Goal: Entertainment & Leisure: Consume media (video, audio)

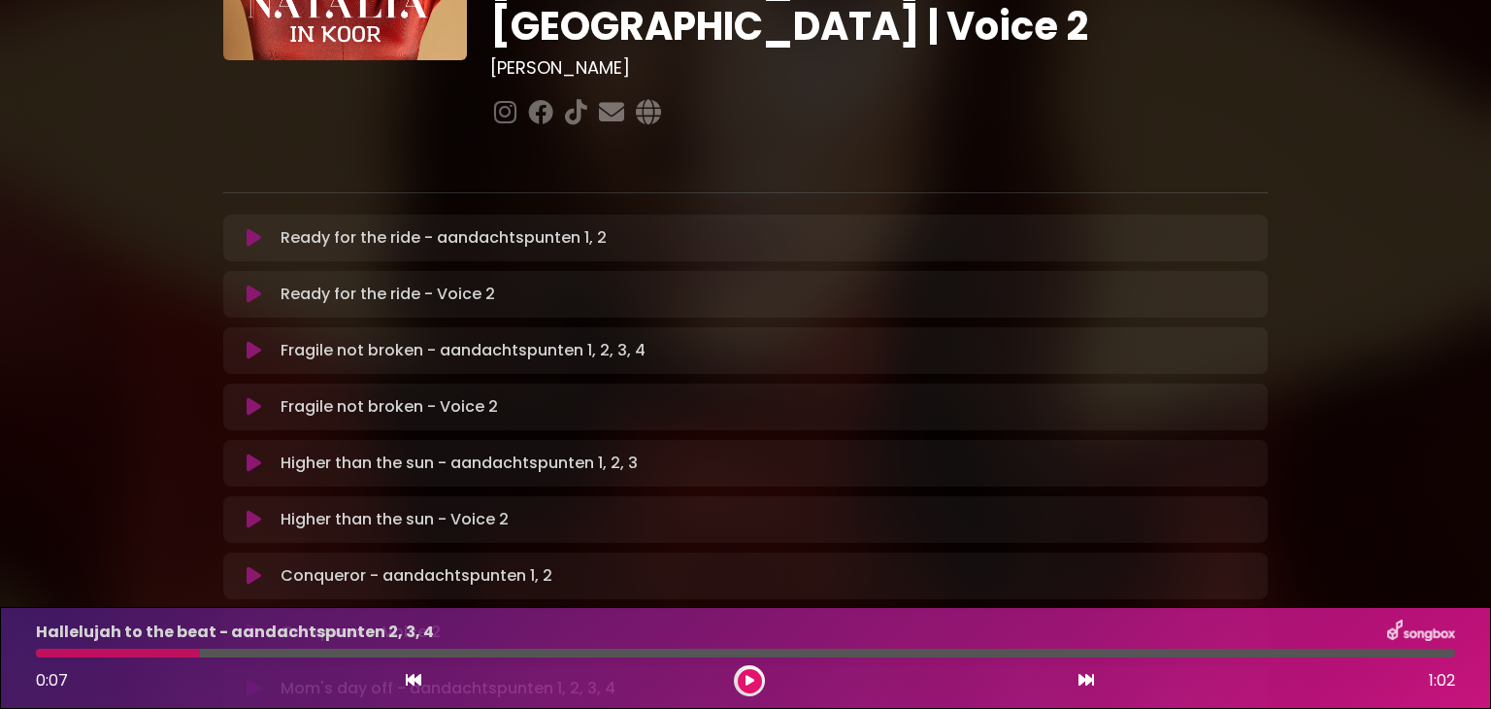
scroll to position [237, 0]
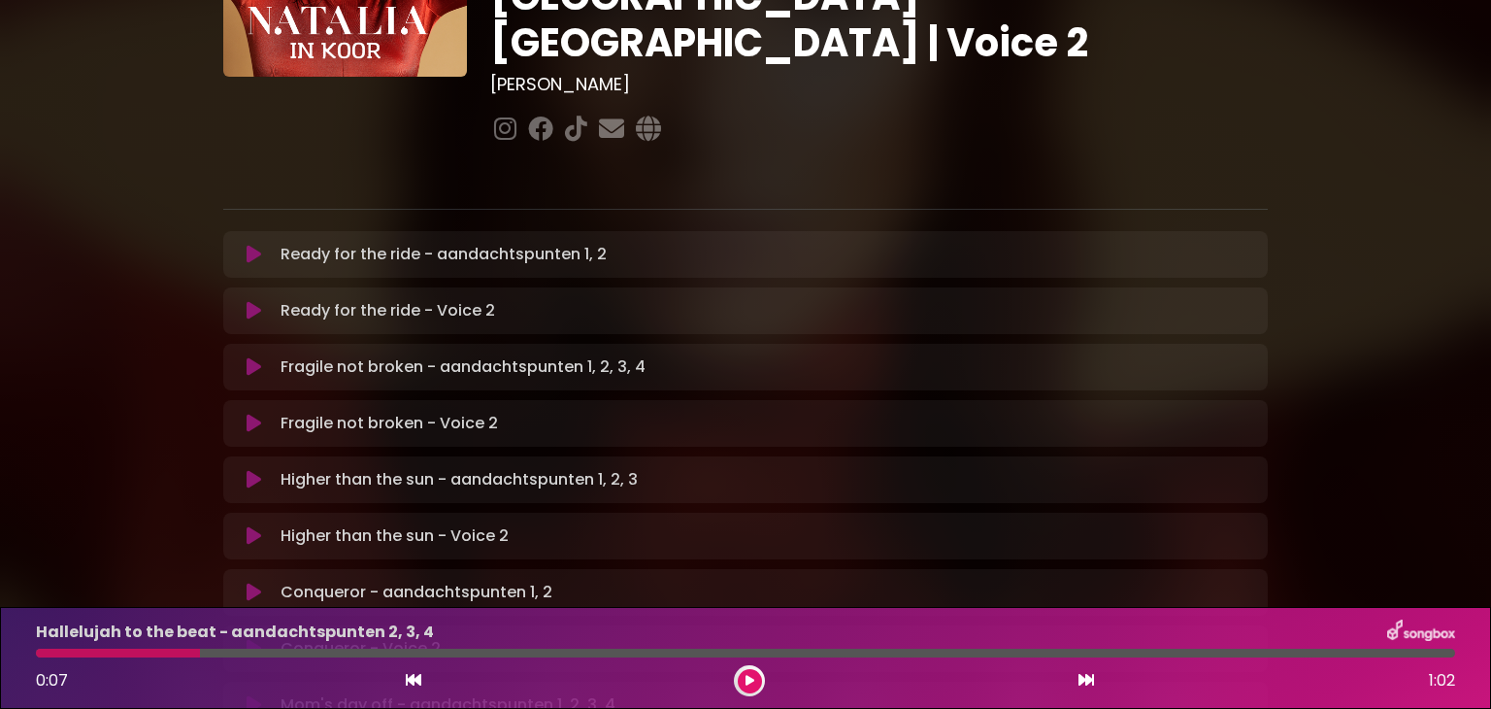
click at [370, 299] on p "Ready for the ride - Voice 2 Loading Track..." at bounding box center [388, 310] width 215 height 23
click at [252, 301] on icon at bounding box center [254, 310] width 15 height 19
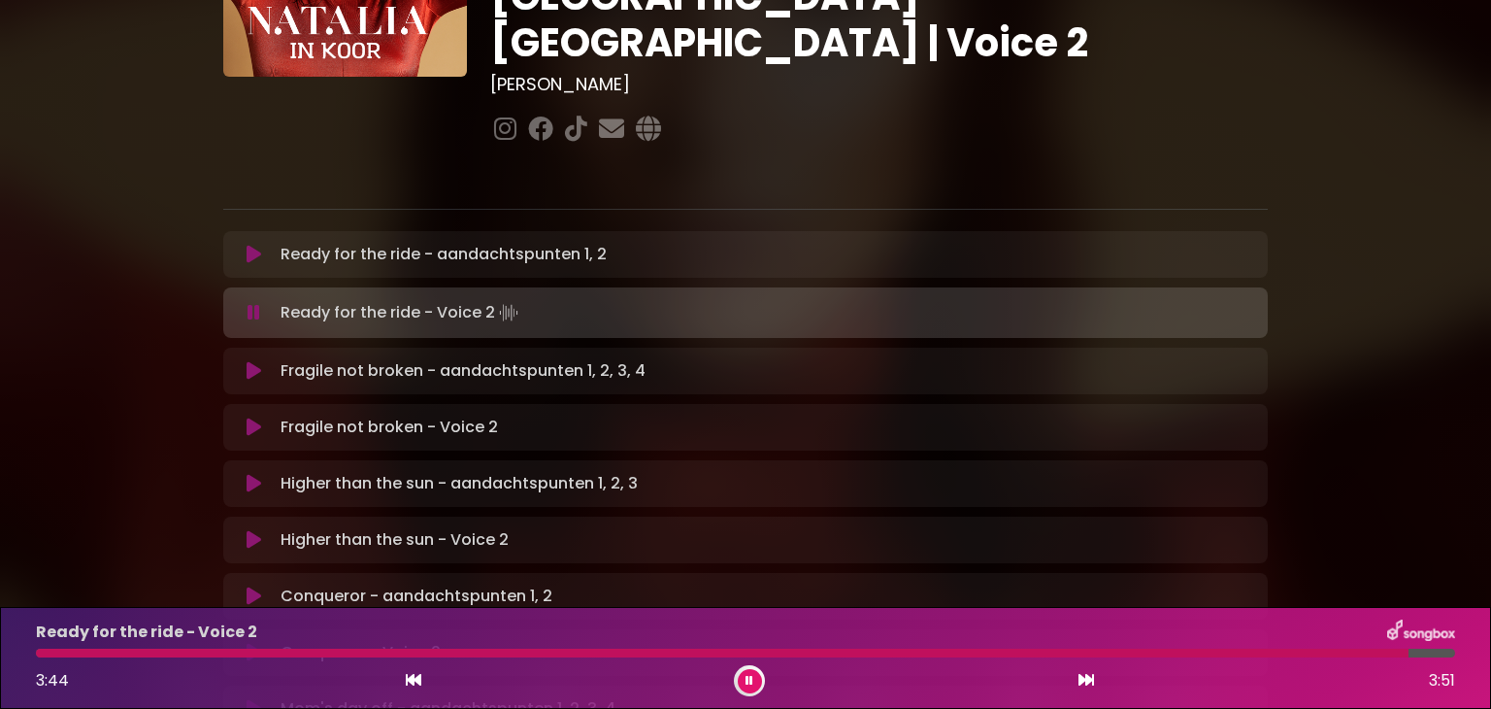
click at [249, 417] on icon at bounding box center [254, 426] width 15 height 19
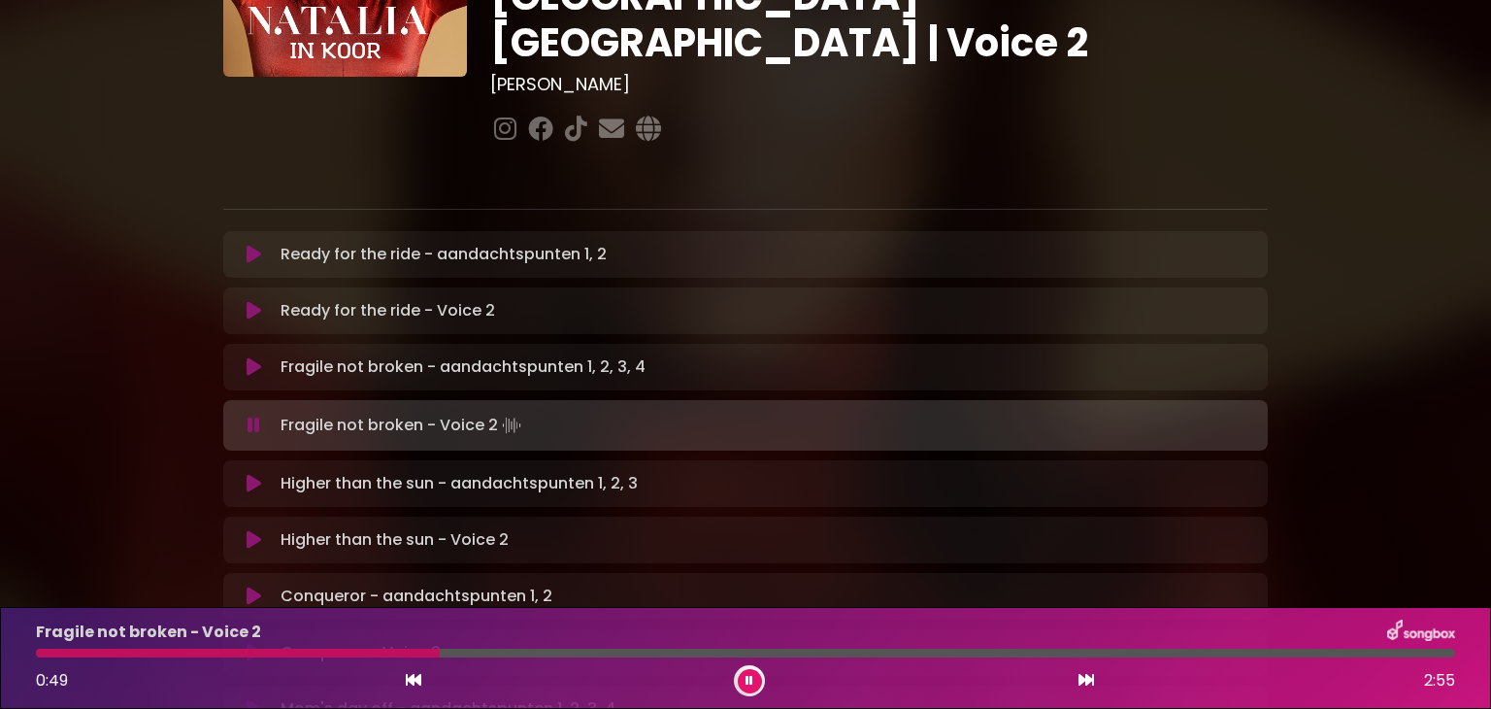
click at [46, 657] on div "Fragile not broken - Voice 2 0:49 2:55" at bounding box center [745, 657] width 1443 height 77
click at [43, 657] on div "Fragile not broken - Voice 2 0:51 2:55" at bounding box center [745, 657] width 1443 height 77
click at [44, 650] on div at bounding box center [254, 653] width 436 height 9
click at [33, 652] on div at bounding box center [745, 653] width 1443 height 9
click at [43, 655] on div at bounding box center [342, 653] width 613 height 9
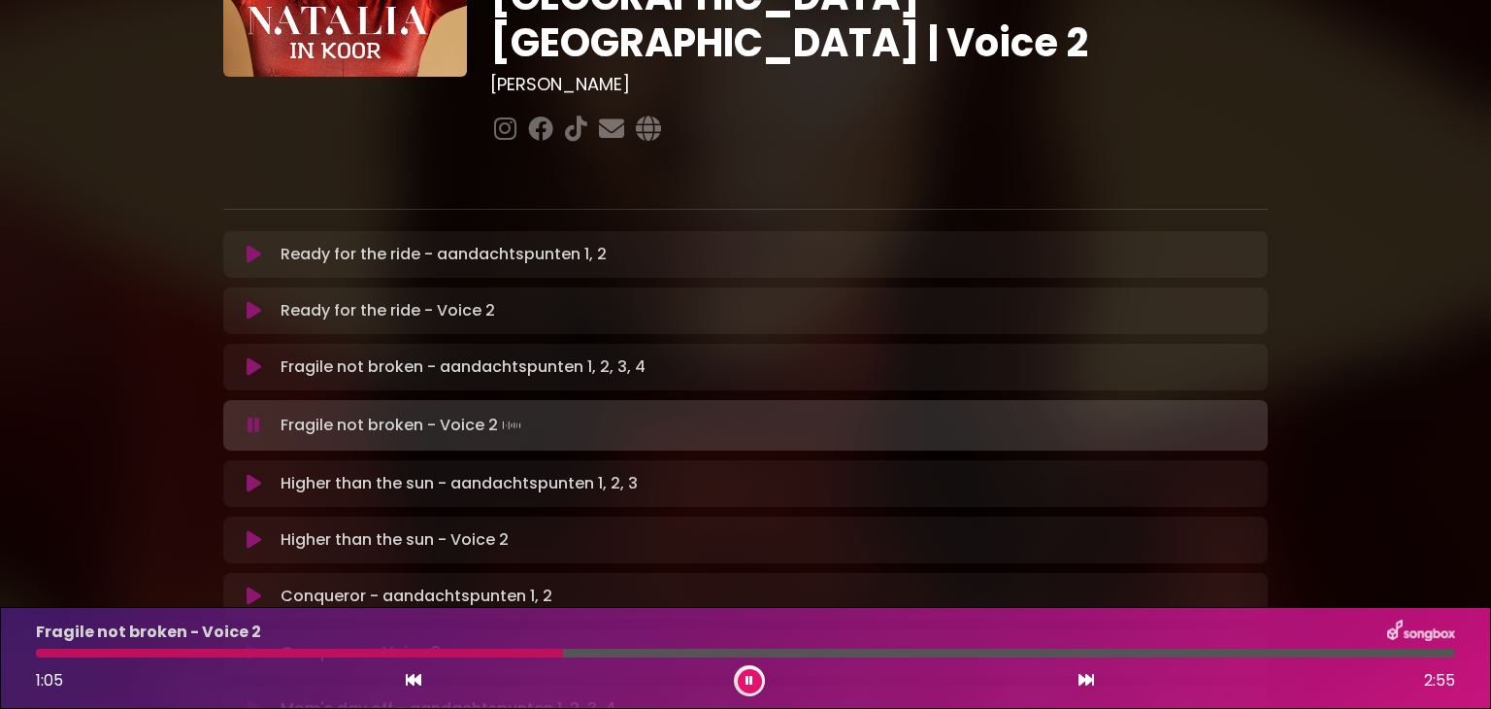
click at [305, 651] on div at bounding box center [299, 653] width 527 height 9
click at [260, 657] on div "Fragile not broken - Voice 2 0:51 2:55" at bounding box center [745, 657] width 1443 height 77
click at [260, 643] on div "Fragile not broken - Voice 2" at bounding box center [745, 631] width 1443 height 25
click at [260, 652] on div at bounding box center [254, 653] width 437 height 9
click at [260, 652] on div at bounding box center [207, 653] width 342 height 9
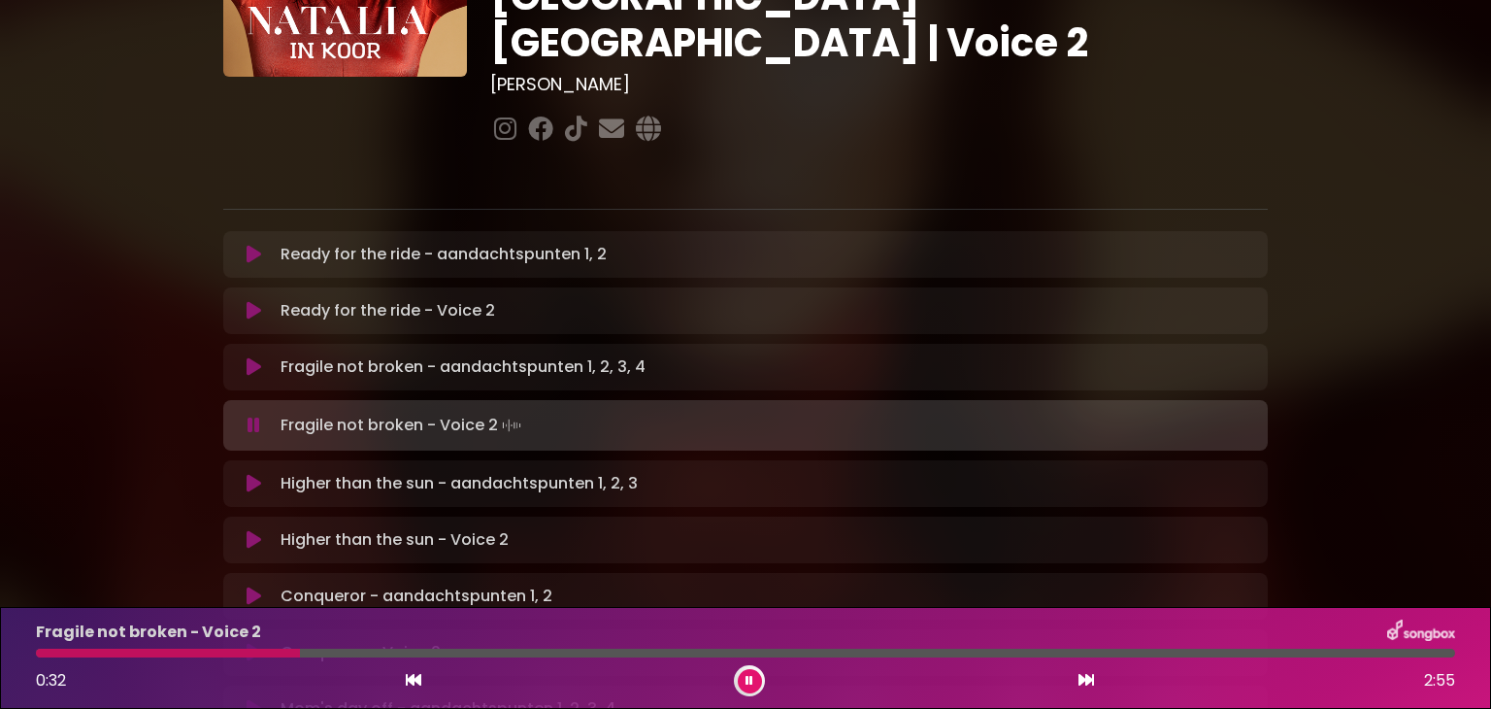
click at [227, 659] on div "Fragile not broken - Voice 2 0:32 2:55" at bounding box center [745, 657] width 1443 height 77
click at [225, 652] on div at bounding box center [174, 653] width 276 height 9
click at [225, 652] on div at bounding box center [298, 653] width 524 height 9
click at [225, 652] on div at bounding box center [297, 653] width 522 height 9
click at [225, 652] on div at bounding box center [130, 653] width 189 height 9
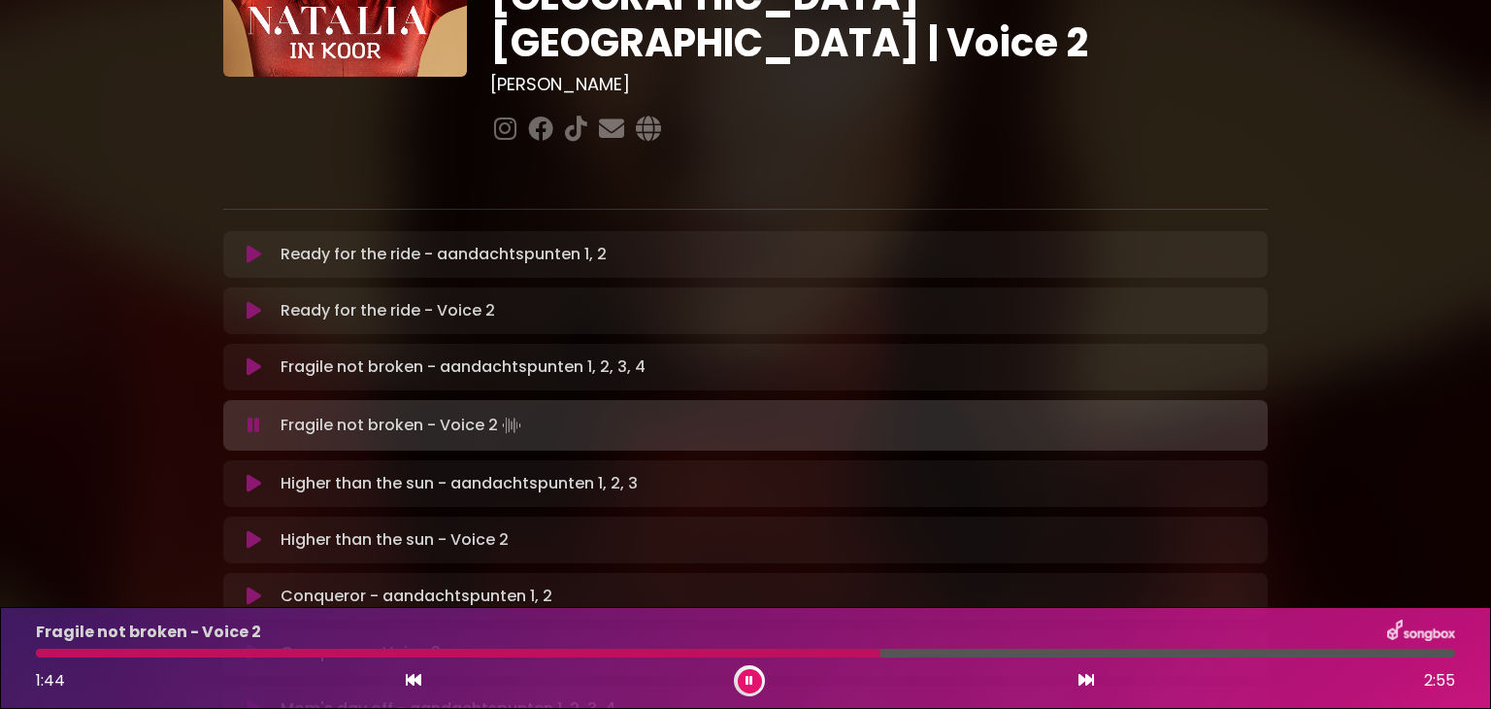
click at [225, 652] on div at bounding box center [458, 653] width 845 height 9
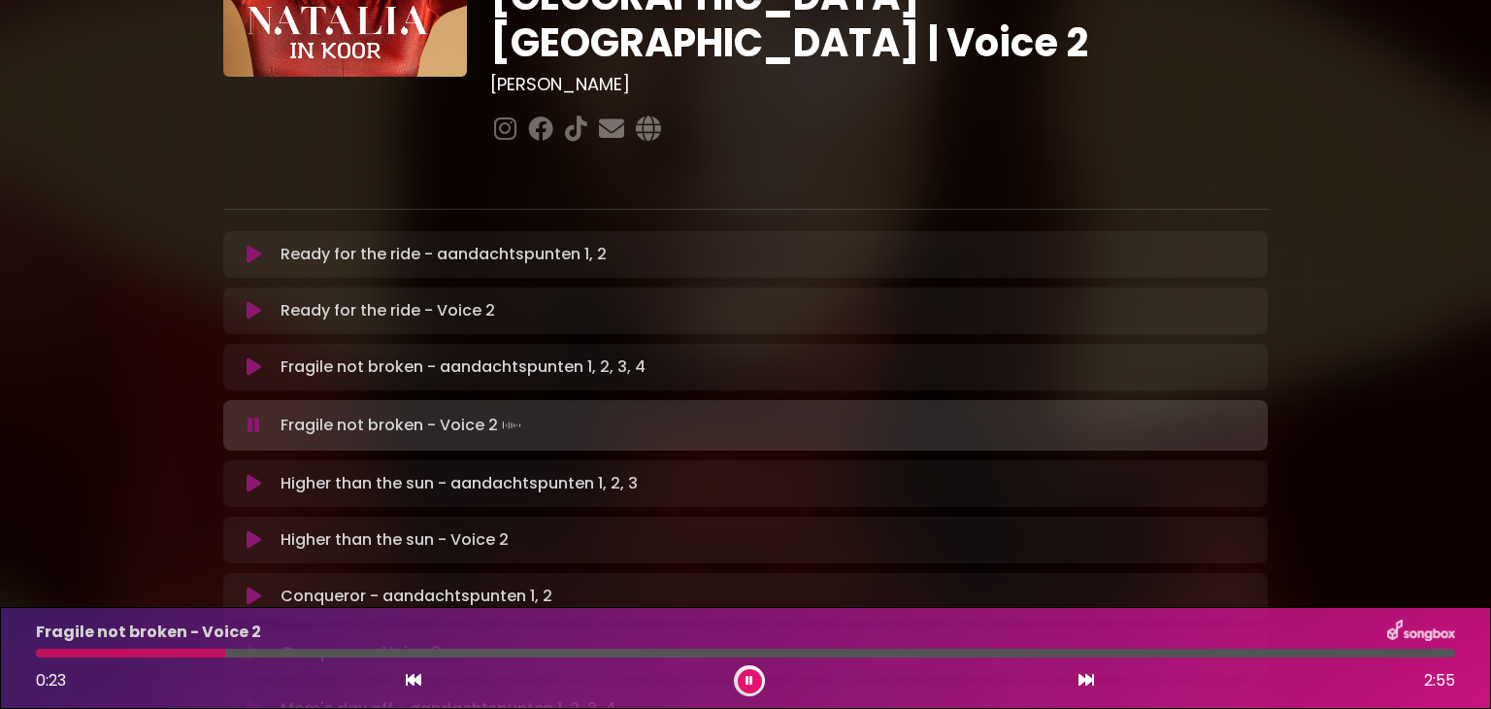
click at [225, 652] on div at bounding box center [130, 653] width 189 height 9
click at [225, 652] on div at bounding box center [131, 653] width 190 height 9
click at [222, 650] on div at bounding box center [177, 653] width 283 height 9
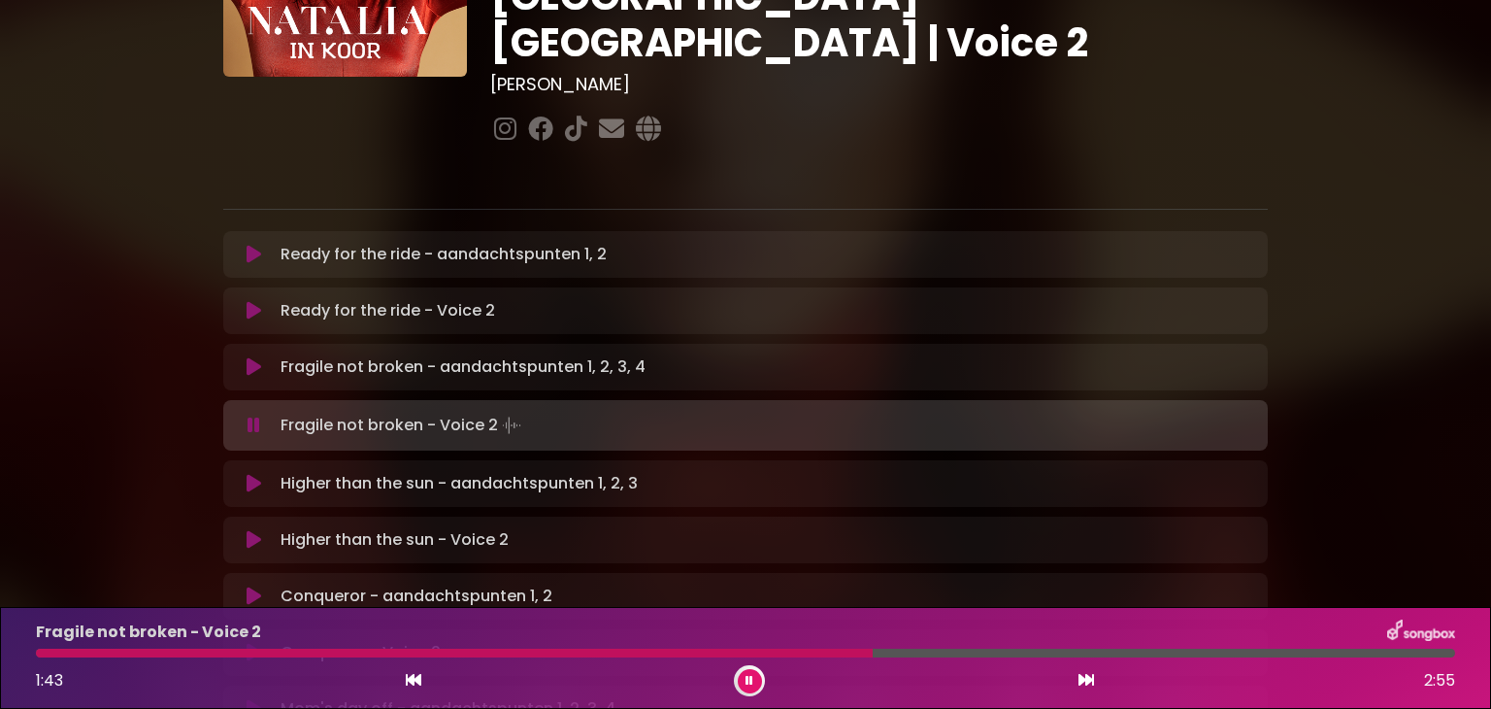
click at [222, 650] on div at bounding box center [454, 653] width 837 height 9
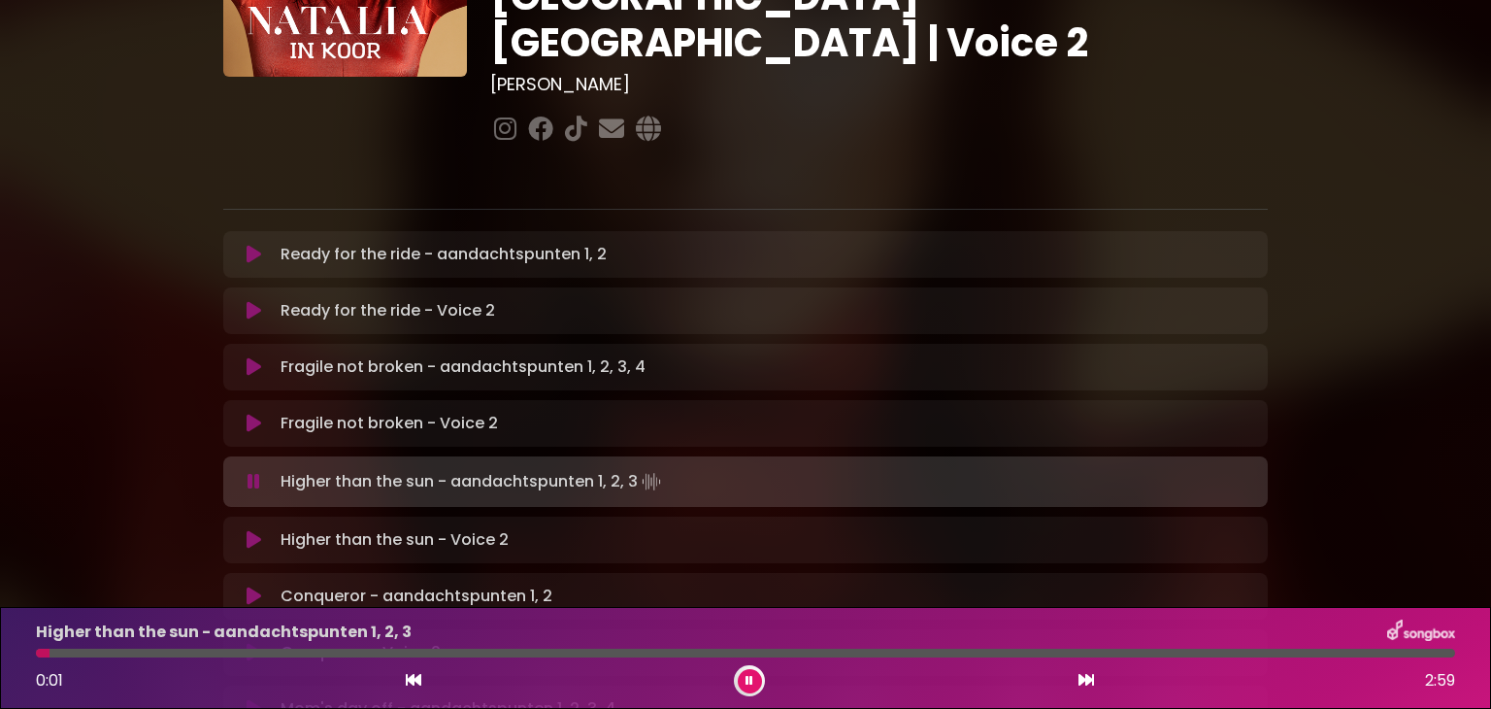
click at [255, 530] on icon at bounding box center [254, 539] width 15 height 19
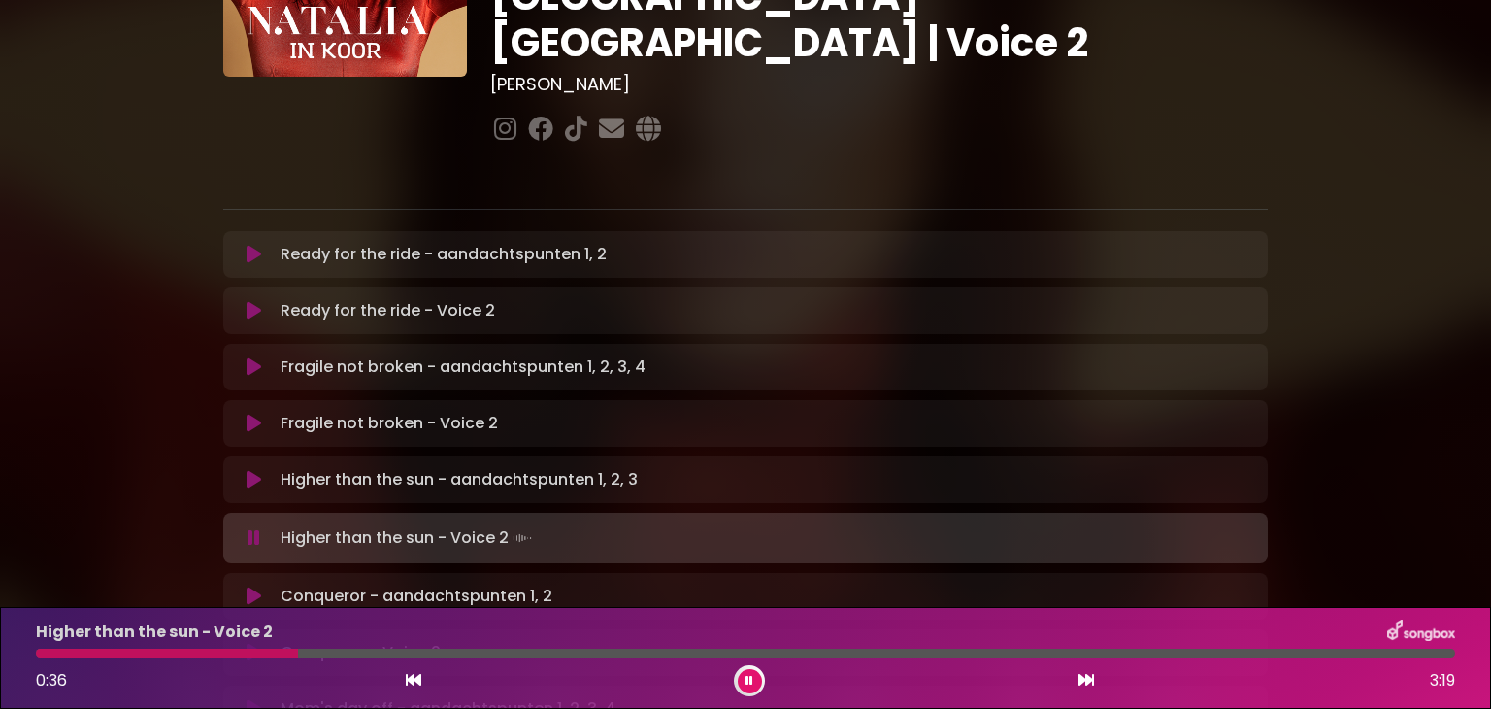
click at [186, 653] on div at bounding box center [167, 653] width 262 height 9
click at [186, 653] on div at bounding box center [164, 653] width 257 height 9
click at [186, 653] on div at bounding box center [155, 653] width 238 height 9
click at [186, 653] on div at bounding box center [174, 653] width 276 height 9
click at [186, 653] on div at bounding box center [173, 653] width 274 height 9
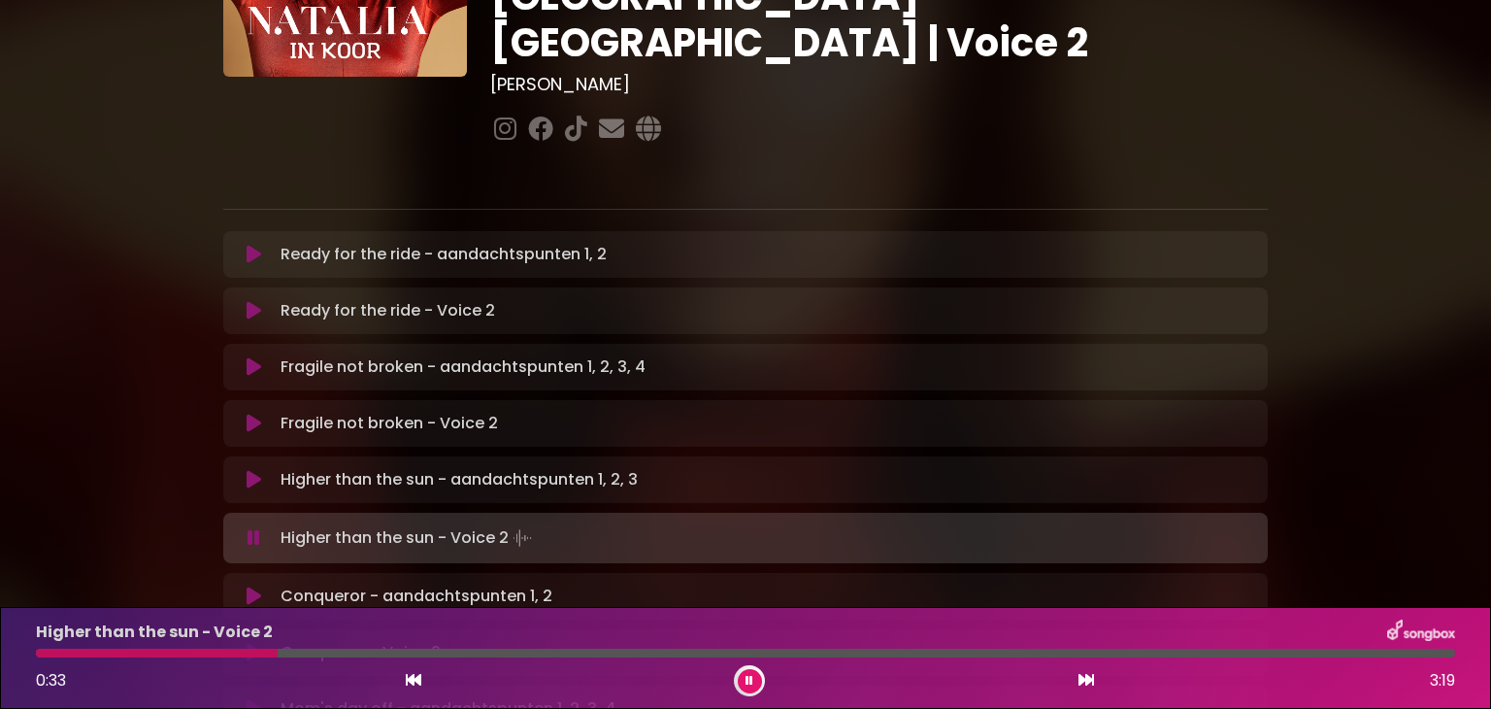
click at [186, 653] on div at bounding box center [157, 653] width 242 height 9
click at [186, 653] on div at bounding box center [171, 653] width 270 height 9
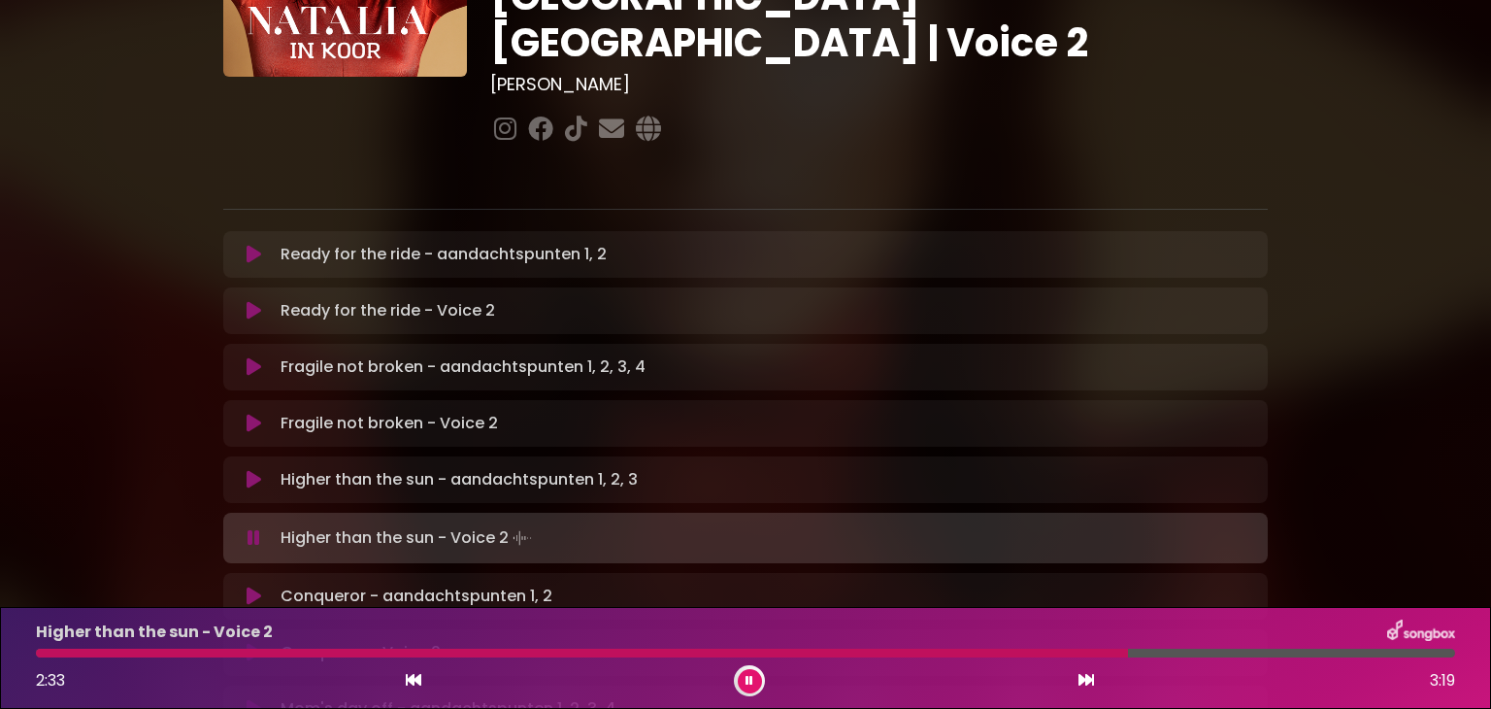
click at [964, 658] on div "Higher than the sun - Voice 2 2:33 3:19" at bounding box center [745, 657] width 1443 height 77
click at [959, 656] on div at bounding box center [585, 653] width 1099 height 9
click at [956, 669] on div "2:11 3:19" at bounding box center [745, 680] width 1443 height 31
click at [1010, 666] on div "2:27 3:19" at bounding box center [745, 680] width 1443 height 31
click at [1010, 666] on div "2:28 3:19" at bounding box center [745, 680] width 1443 height 31
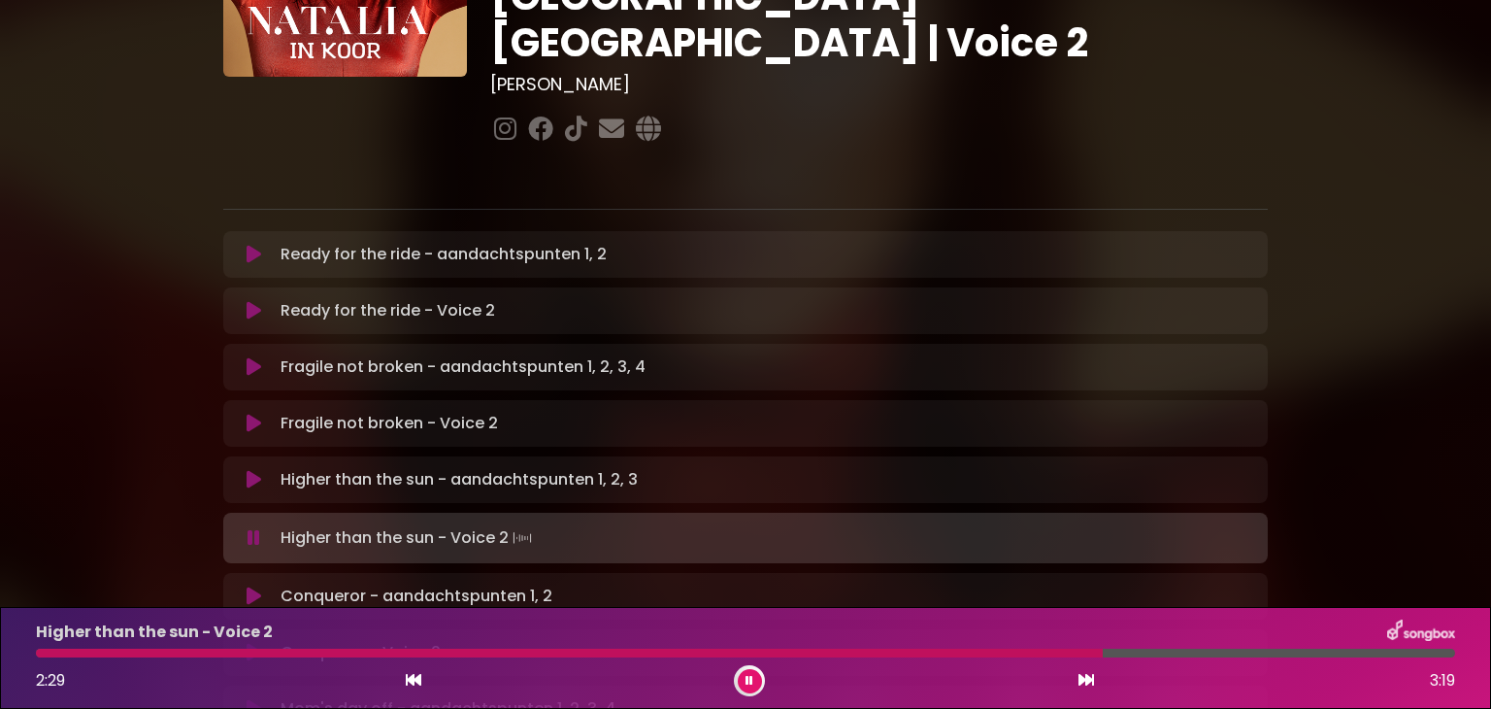
click at [1012, 650] on div at bounding box center [569, 653] width 1067 height 9
click at [1011, 652] on div at bounding box center [572, 653] width 1072 height 9
click at [1011, 652] on div at bounding box center [575, 653] width 1078 height 9
click at [1011, 652] on div at bounding box center [571, 653] width 1070 height 9
click at [1011, 650] on div at bounding box center [569, 653] width 1067 height 9
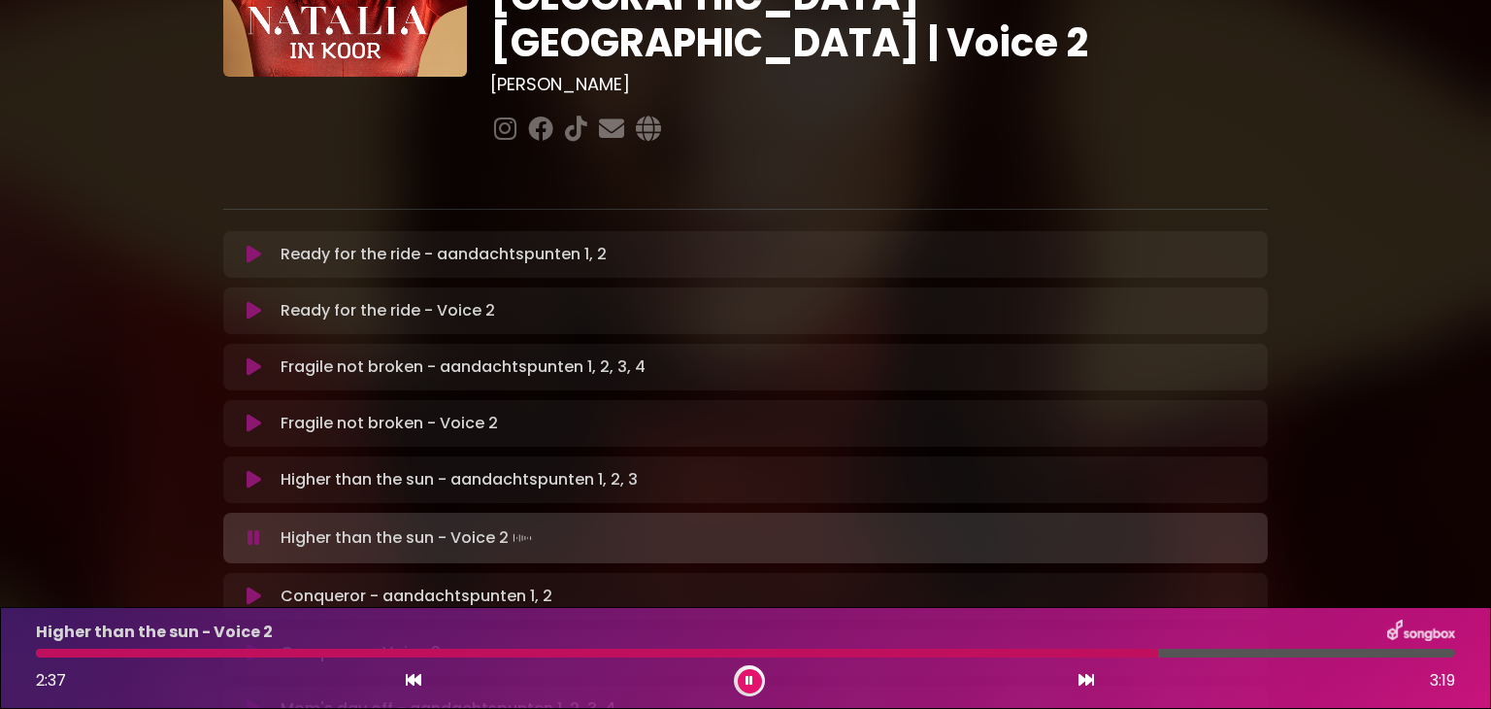
click at [1011, 650] on div at bounding box center [597, 653] width 1122 height 9
click at [750, 672] on button at bounding box center [750, 681] width 24 height 24
